Goal: Information Seeking & Learning: Learn about a topic

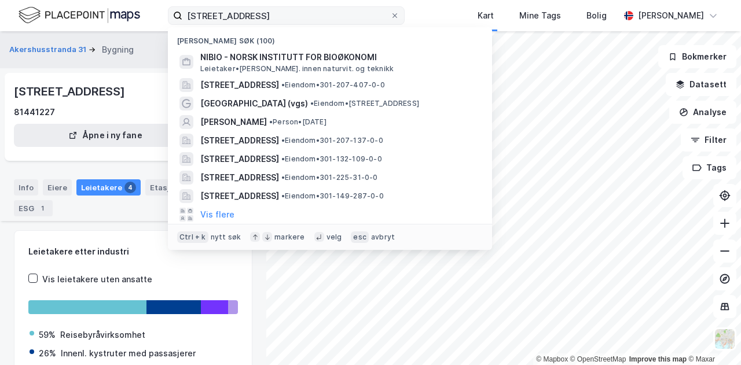
scroll to position [443, 0]
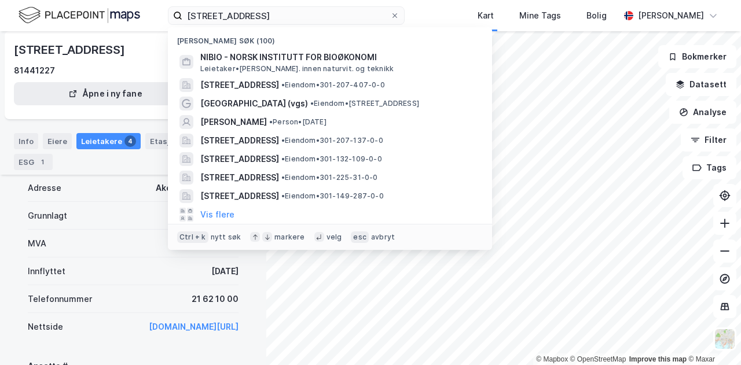
drag, startPoint x: 344, startPoint y: 17, endPoint x: 135, endPoint y: 6, distance: 209.2
click at [135, 6] on div "[STREET_ADDRESS] Nylige søk (100) NIBIO - NORSK INSTITUTT FOR BIOØKONOMI [PERSO…" at bounding box center [370, 15] width 741 height 31
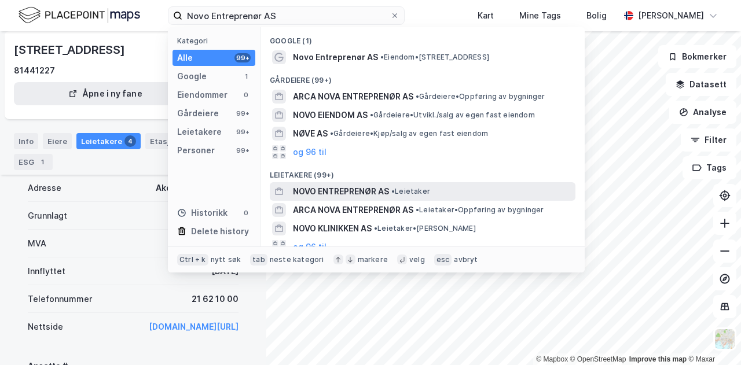
type input "Novo Entreprenør AS"
click at [338, 187] on span "NOVO ENTREPRENØR AS" at bounding box center [341, 192] width 96 height 14
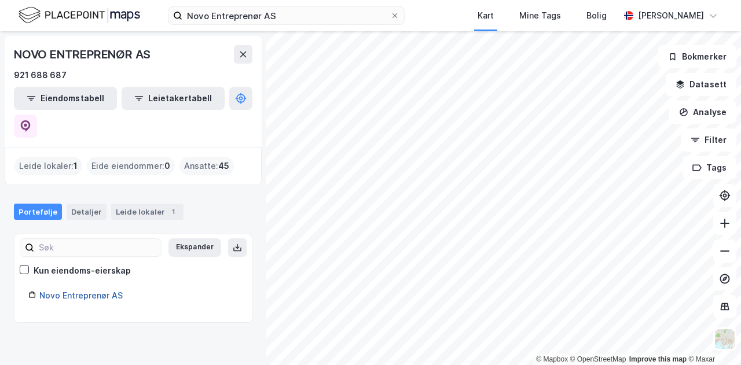
click at [78, 291] on link "Novo Entreprenør AS" at bounding box center [80, 296] width 83 height 10
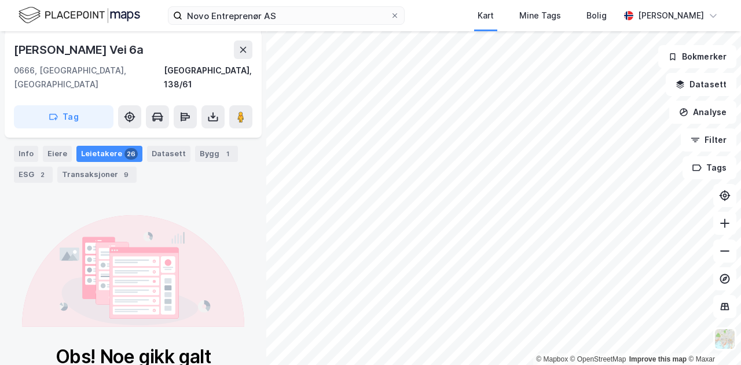
scroll to position [178, 0]
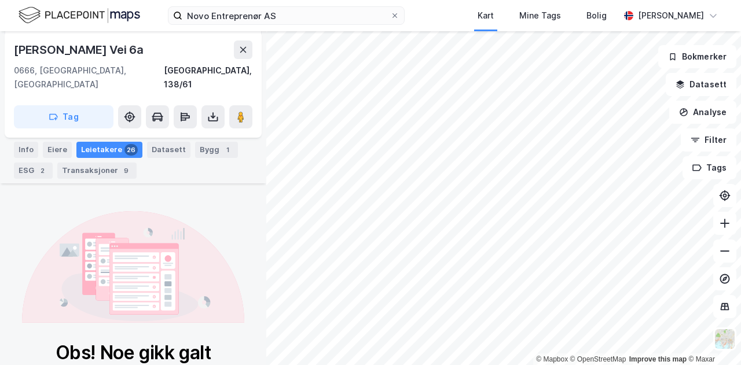
click at [110, 142] on div "Leietakere 26" at bounding box center [109, 150] width 66 height 16
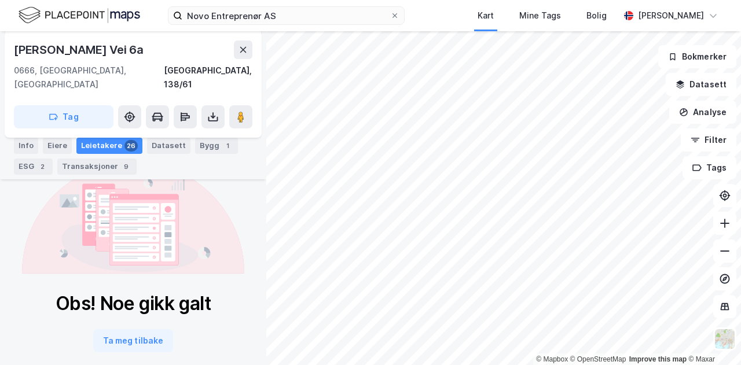
scroll to position [231, 0]
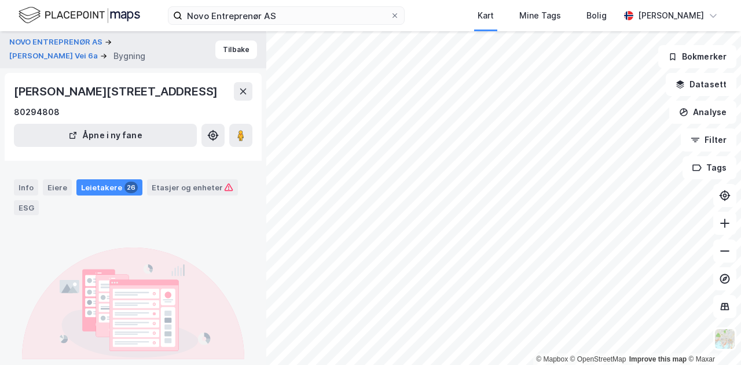
click at [90, 67] on div "NOVO ENTREPRENØR AS [PERSON_NAME] Vei 6a Bygning Tilbake" at bounding box center [133, 49] width 266 height 37
click at [166, 187] on div "Etasjer og enheter" at bounding box center [193, 187] width 82 height 10
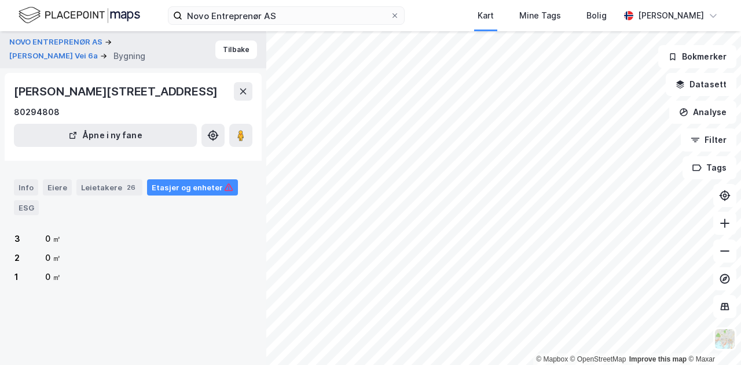
click at [447, 19] on div "Novo Entreprenør AS Kart Mine Tags Bolig [PERSON_NAME]" at bounding box center [370, 15] width 741 height 31
